Goal: Task Accomplishment & Management: Manage account settings

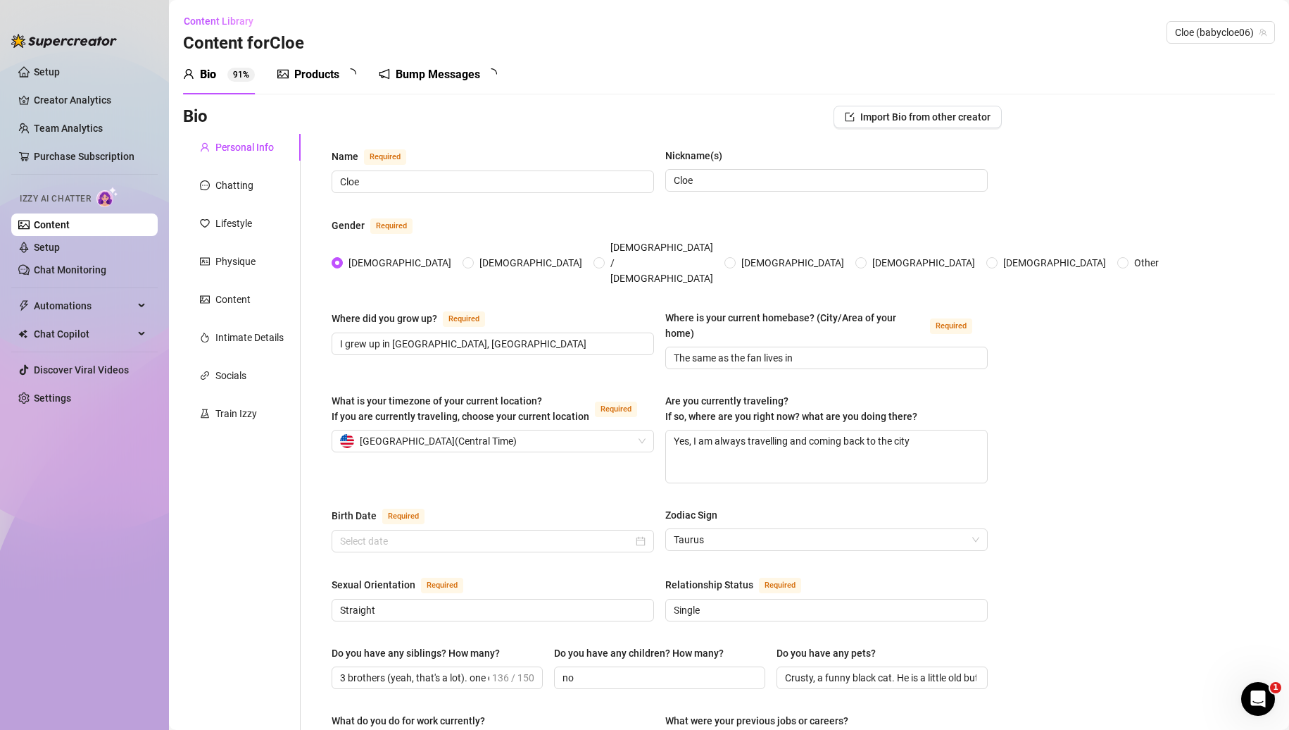
radio input "true"
type input "[DATE]"
click at [246, 412] on div "Train Izzy" at bounding box center [236, 413] width 42 height 15
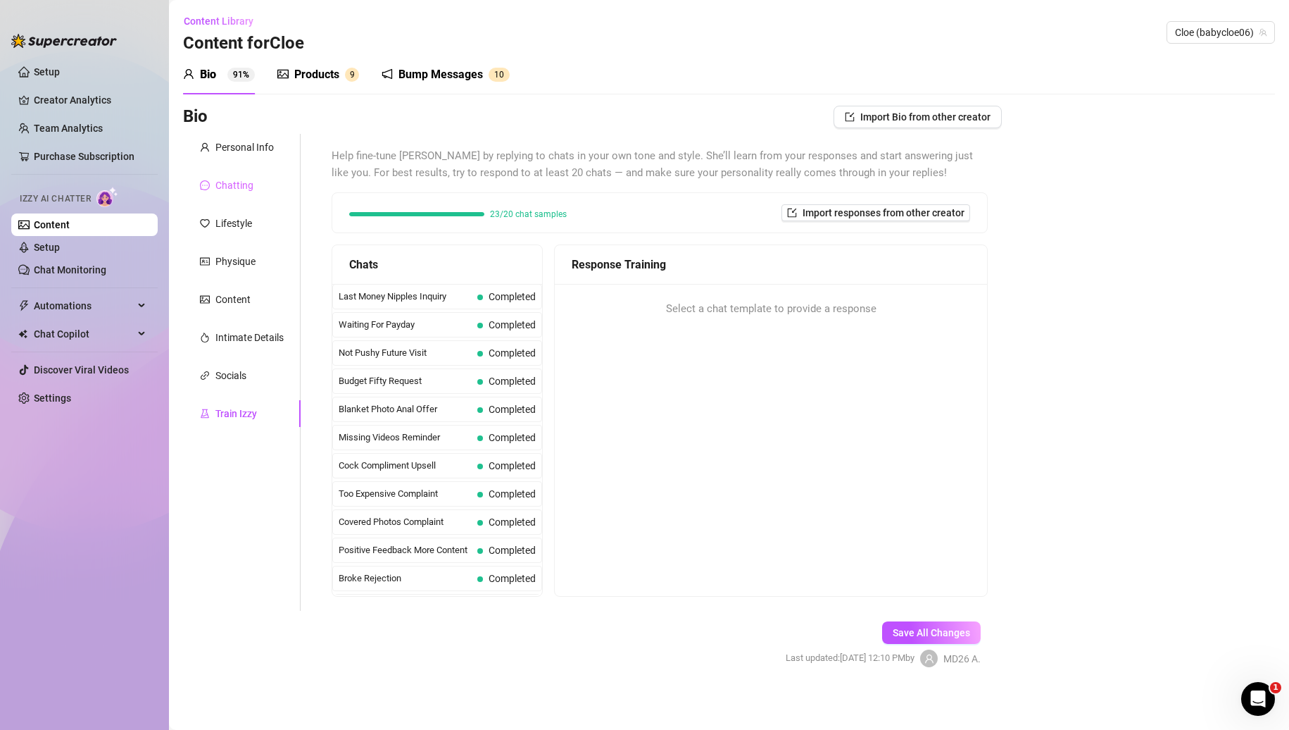
click at [230, 172] on div "Chatting" at bounding box center [242, 185] width 118 height 27
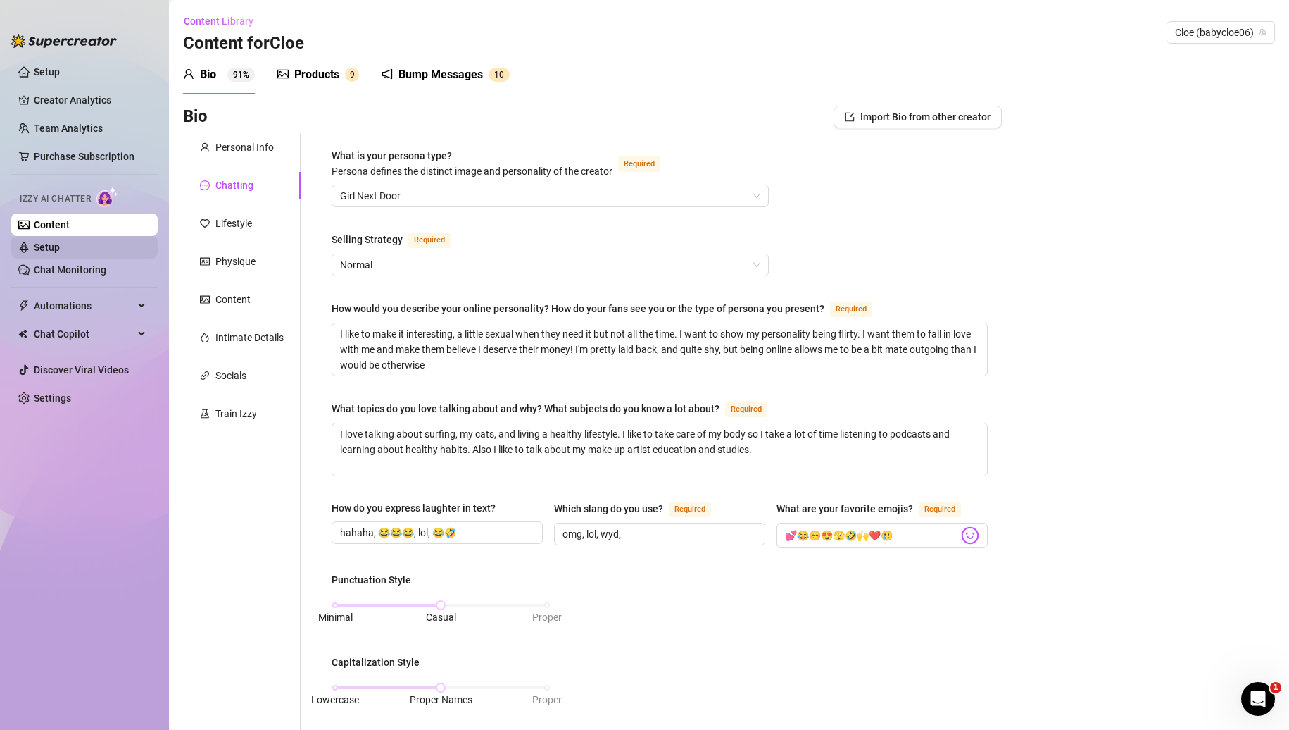
click at [60, 249] on link "Setup" at bounding box center [47, 247] width 26 height 11
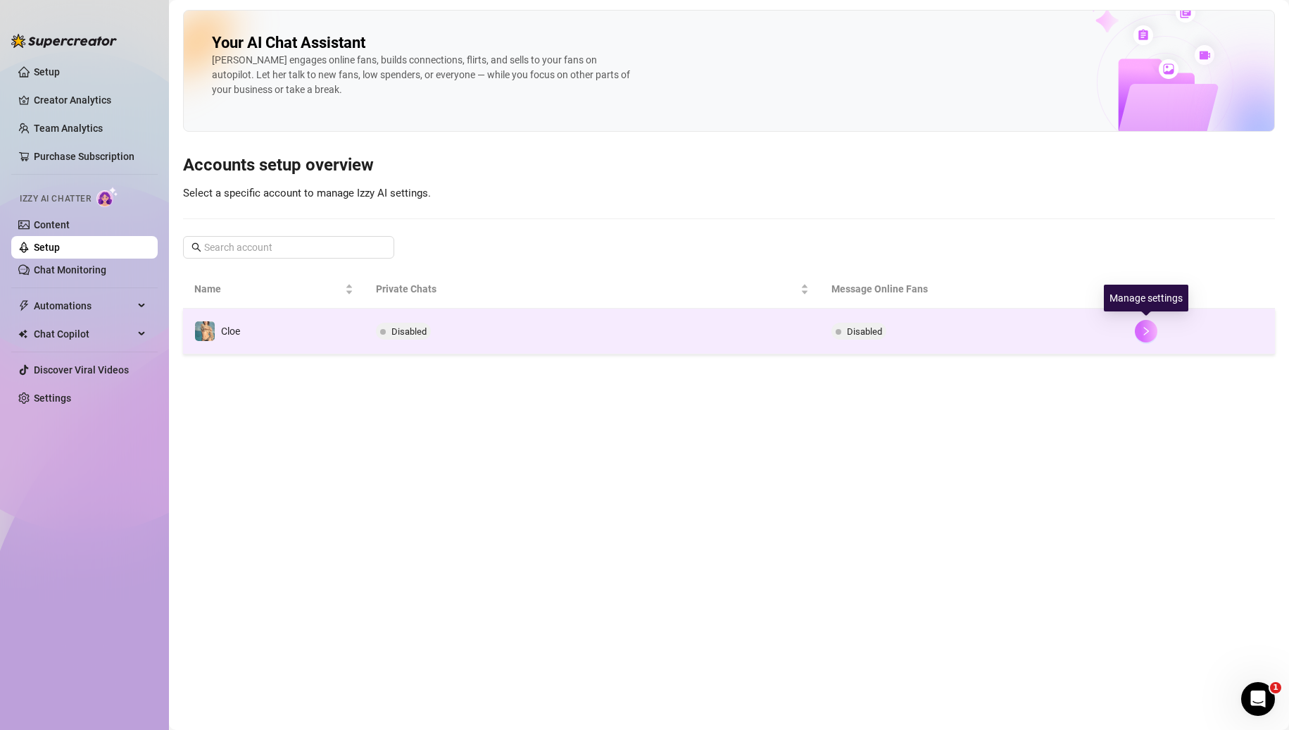
click at [1144, 331] on icon "right" at bounding box center [1147, 331] width 10 height 10
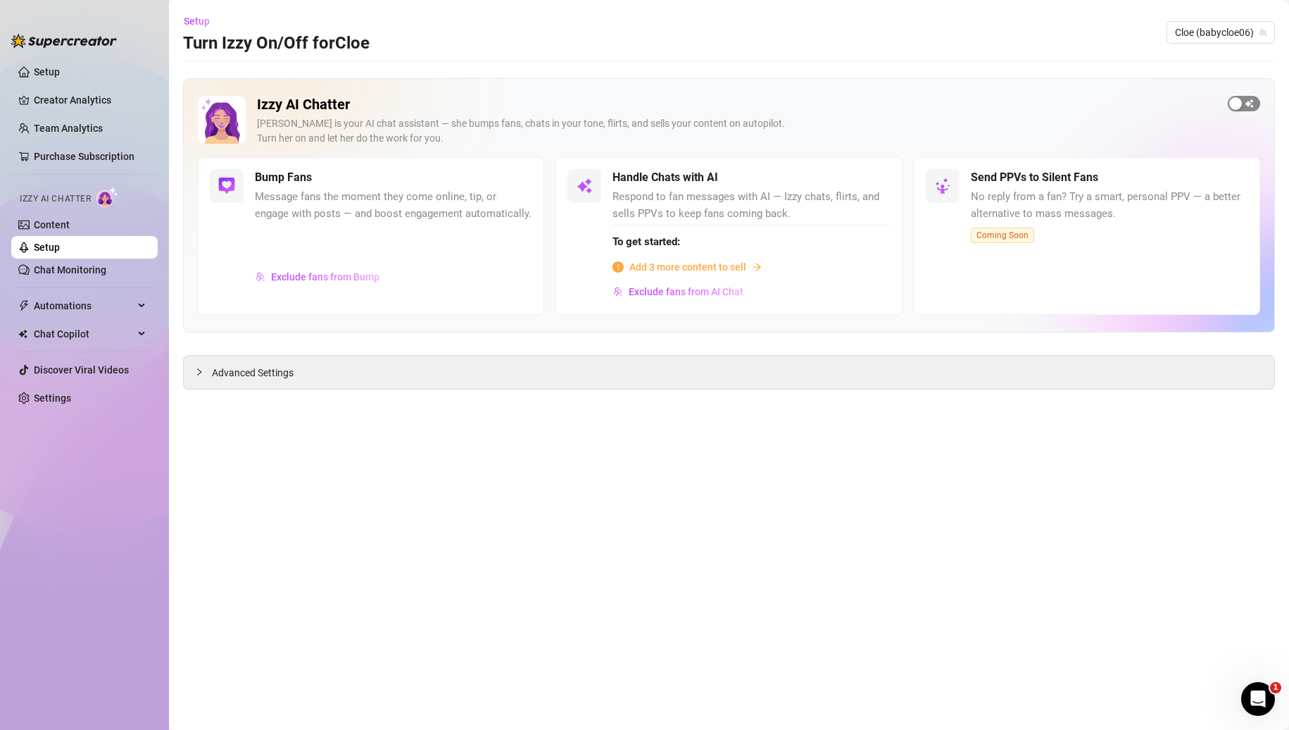
click at [1251, 108] on span "button" at bounding box center [1244, 103] width 32 height 15
click at [1238, 100] on span "button" at bounding box center [1244, 103] width 32 height 15
